Goal: Check status: Check status

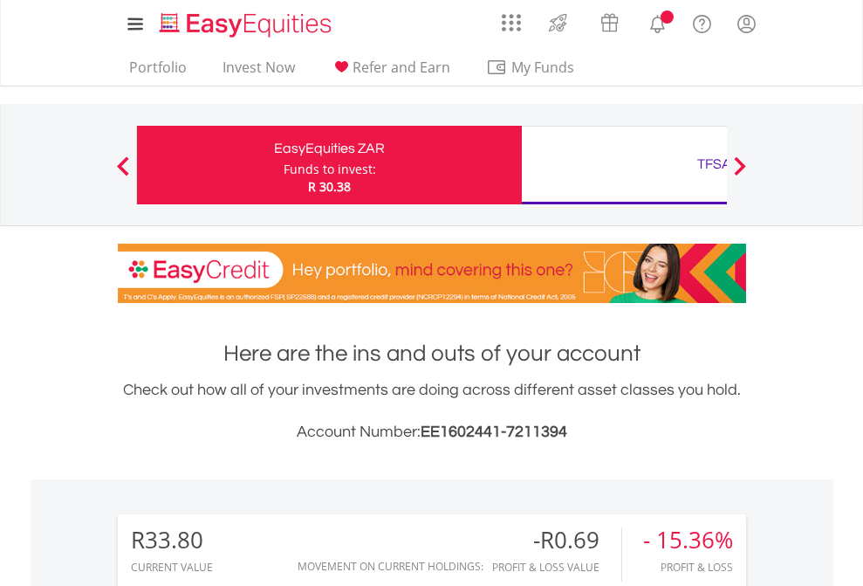
scroll to position [168, 274]
click at [284, 165] on div "Funds to invest:" at bounding box center [330, 169] width 93 height 17
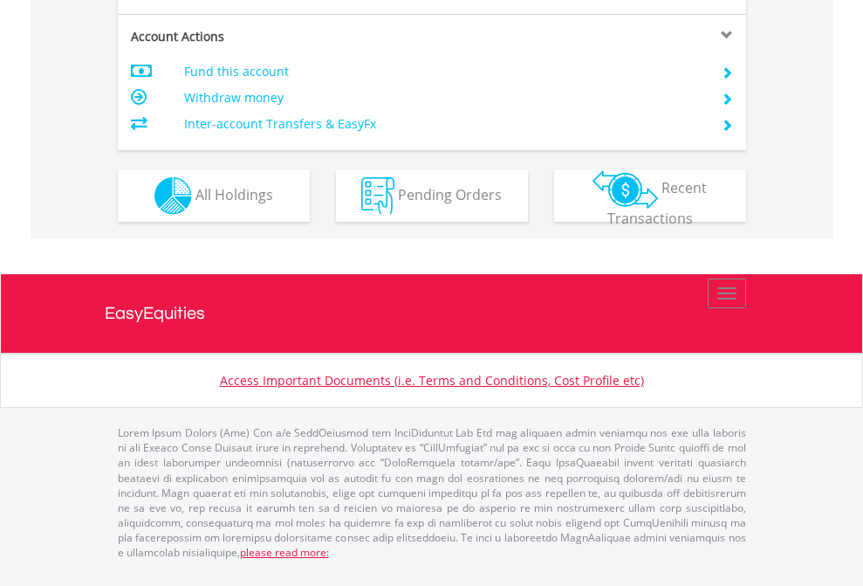
scroll to position [1708, 0]
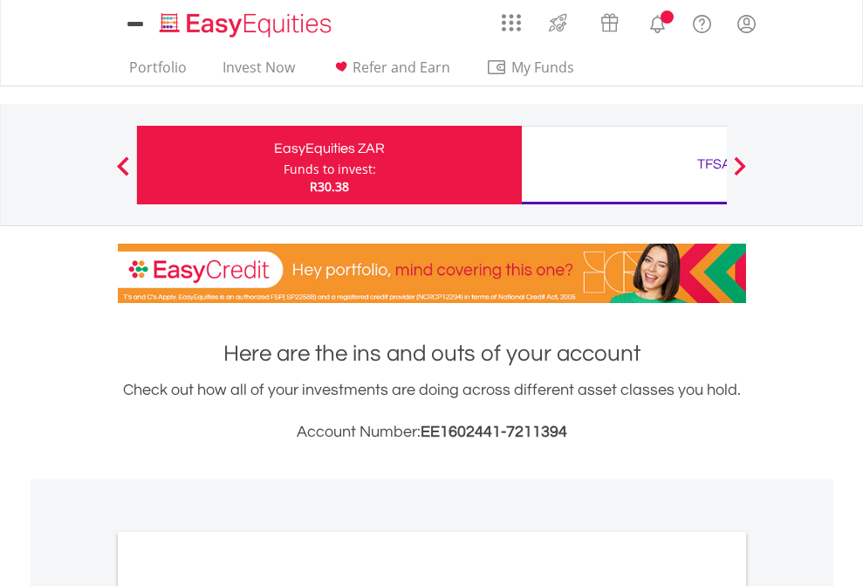
scroll to position [1049, 0]
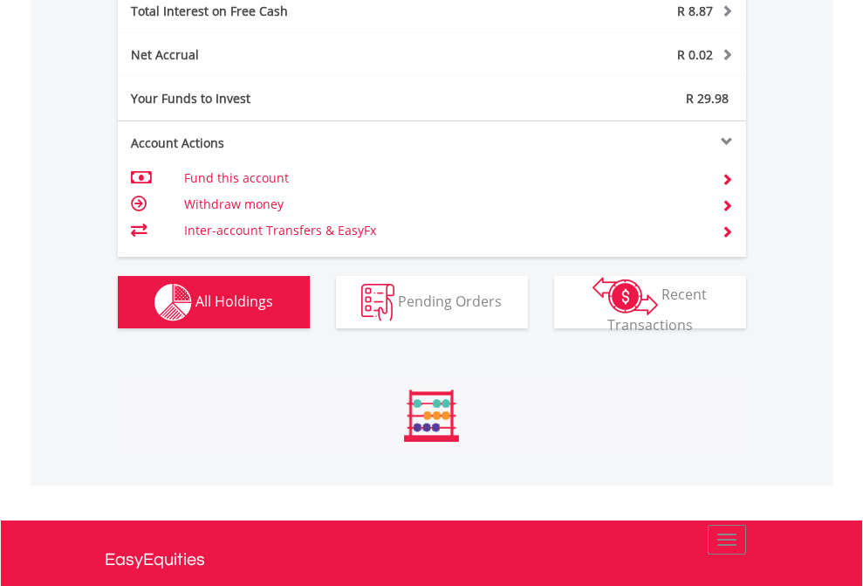
scroll to position [168, 274]
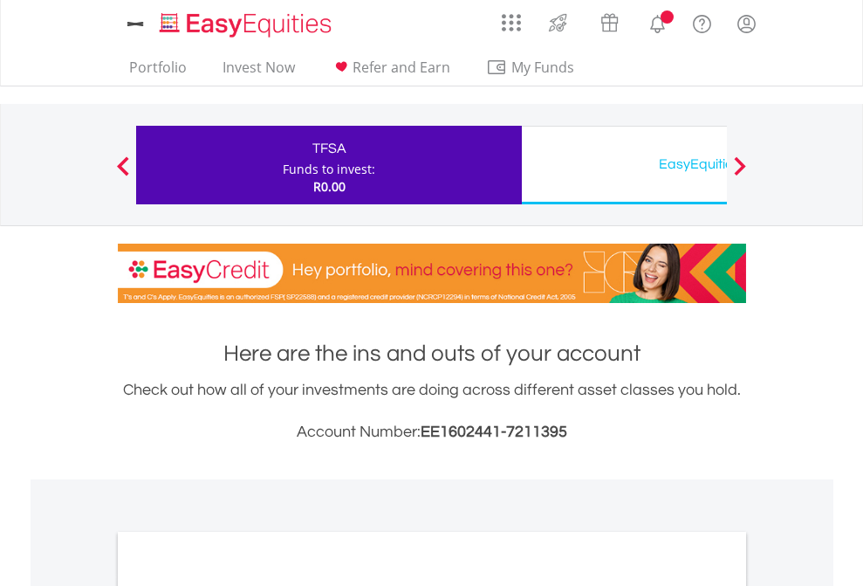
scroll to position [1049, 0]
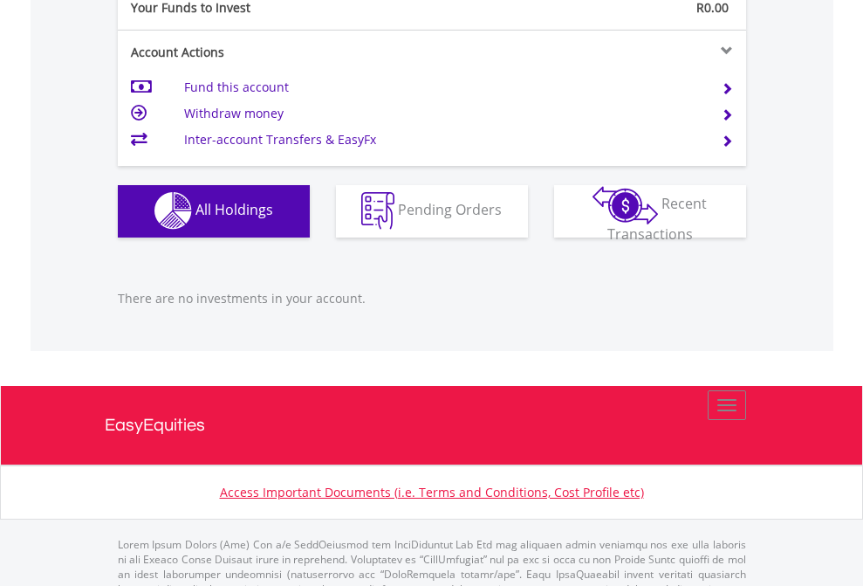
scroll to position [1729, 0]
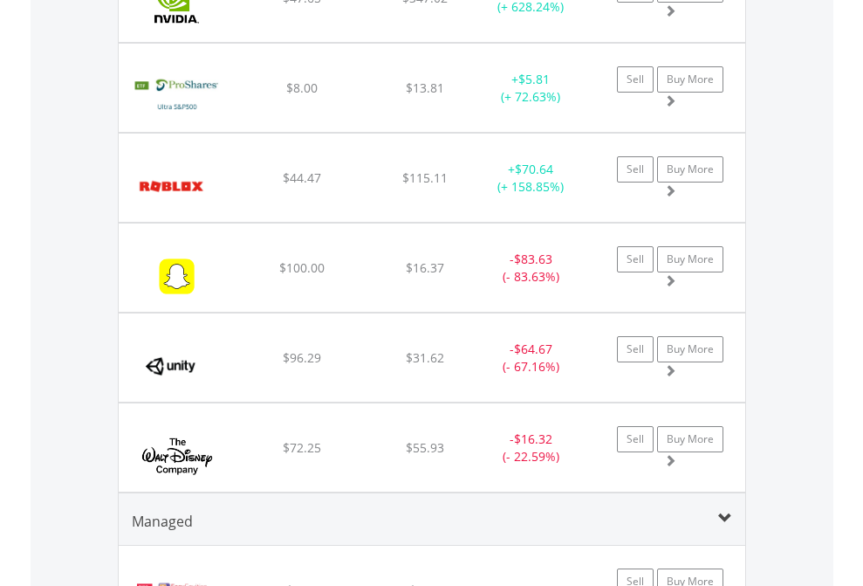
scroll to position [168, 274]
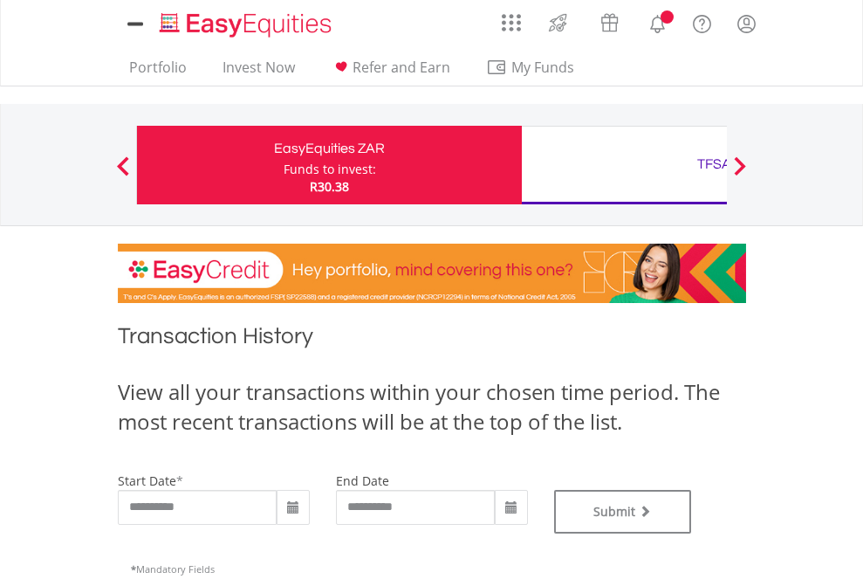
type input "**********"
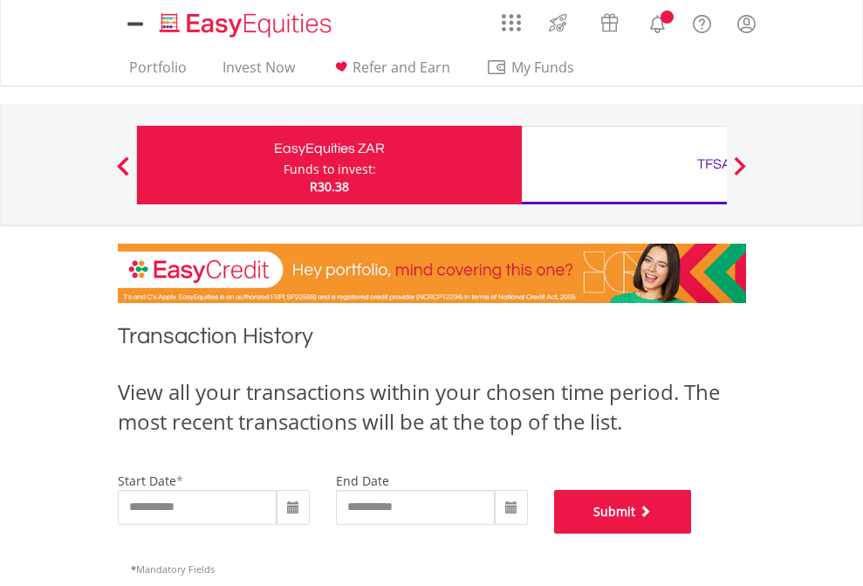
click at [692, 533] on button "Submit" at bounding box center [623, 512] width 138 height 44
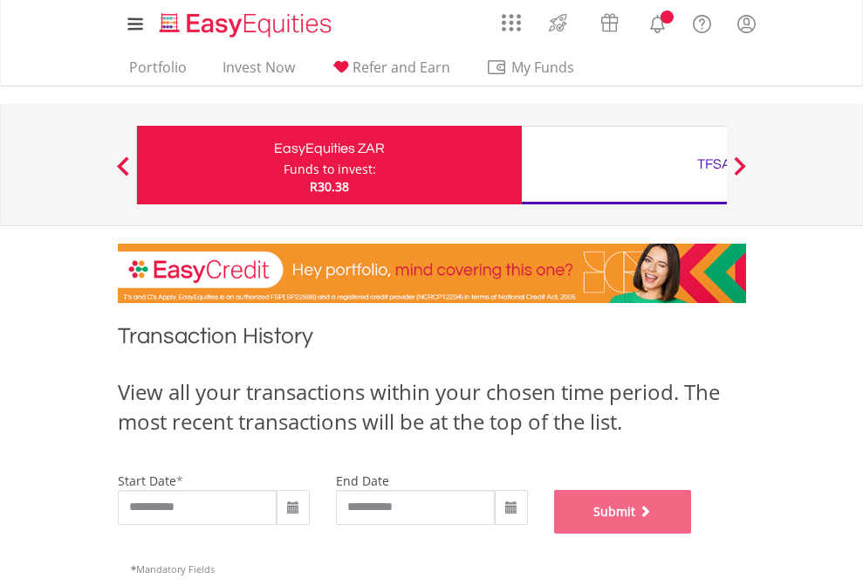
scroll to position [708, 0]
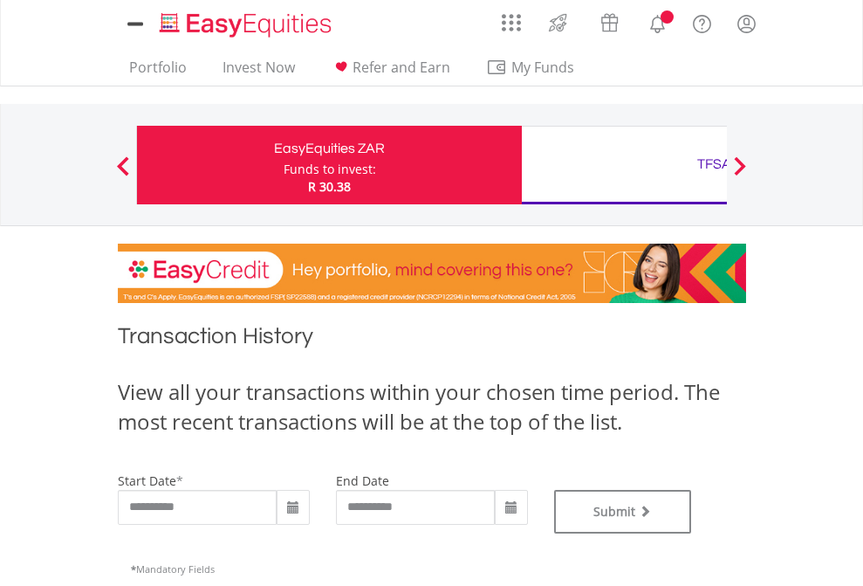
click at [624, 165] on div "TFSA" at bounding box center [715, 164] width 364 height 24
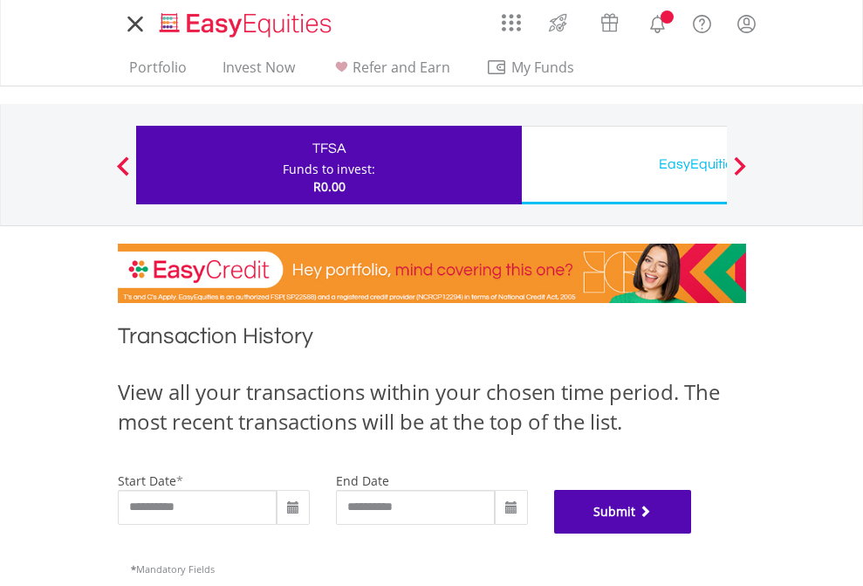
click at [692, 533] on button "Submit" at bounding box center [623, 512] width 138 height 44
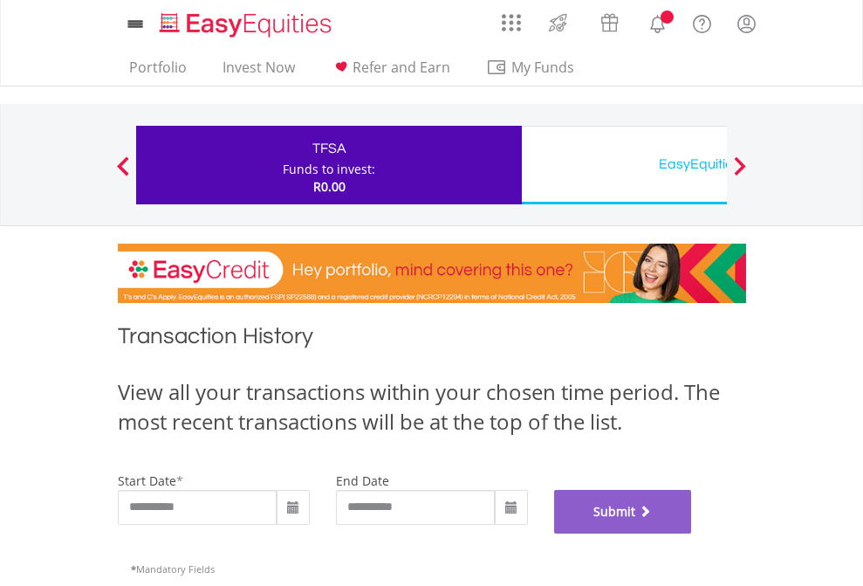
scroll to position [708, 0]
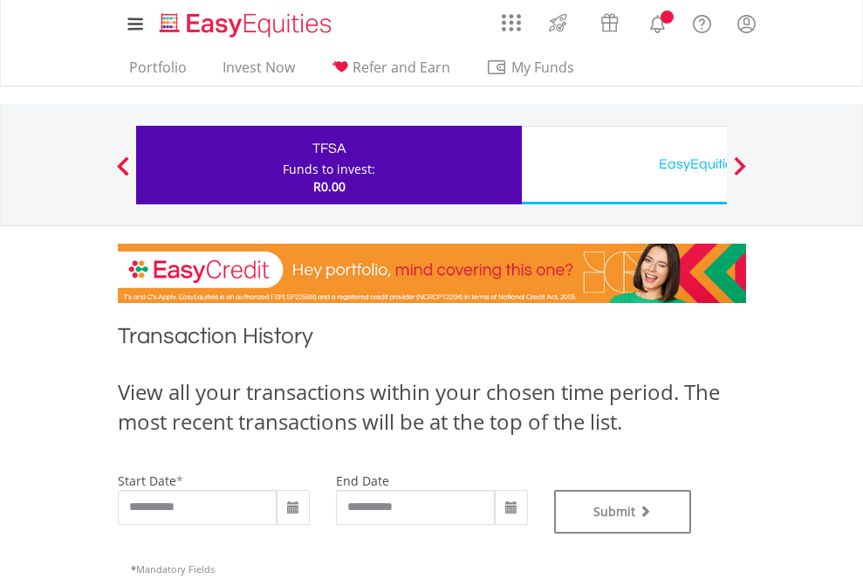
click at [624, 165] on div "EasyEquities USD" at bounding box center [715, 164] width 364 height 24
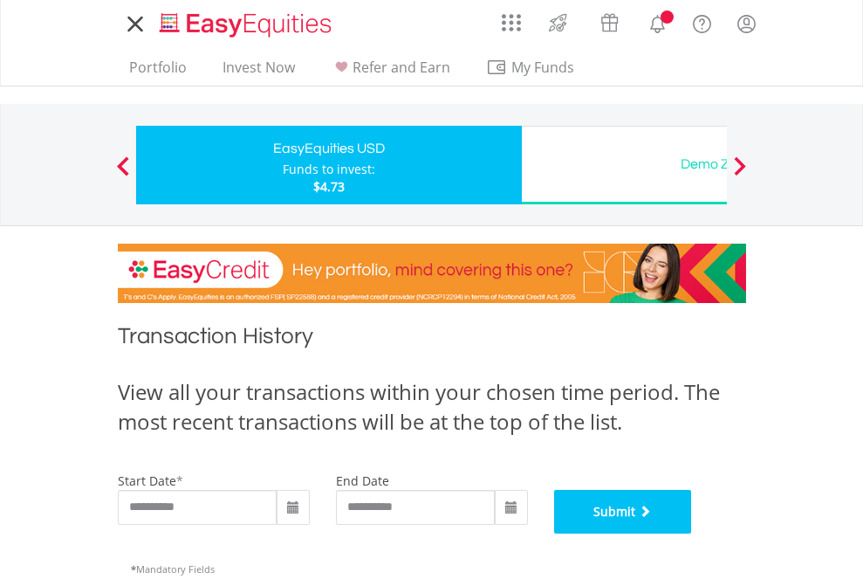
click at [692, 533] on button "Submit" at bounding box center [623, 512] width 138 height 44
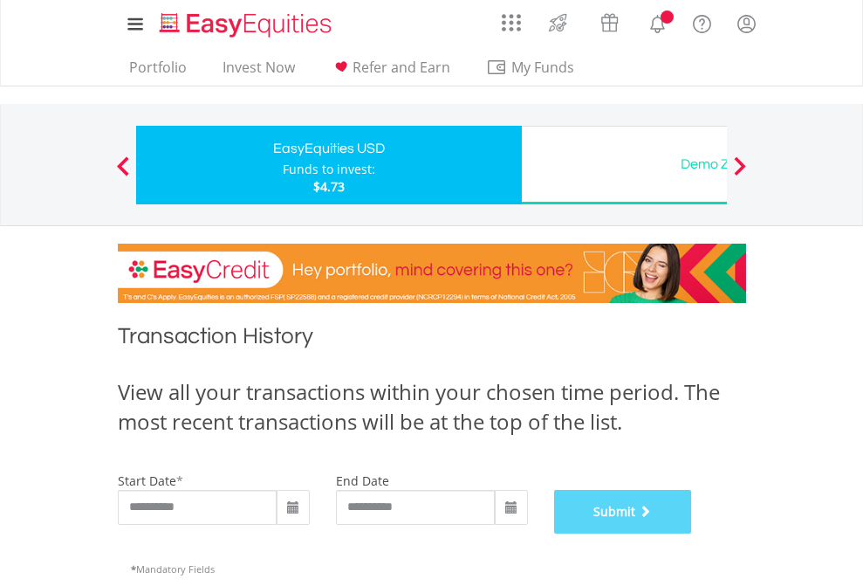
scroll to position [708, 0]
